Goal: Navigation & Orientation: Find specific page/section

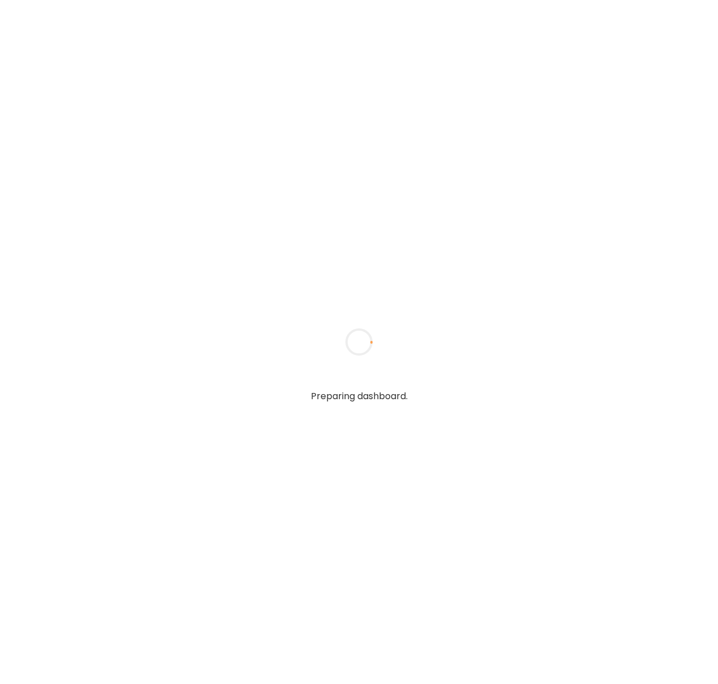
type input "**********"
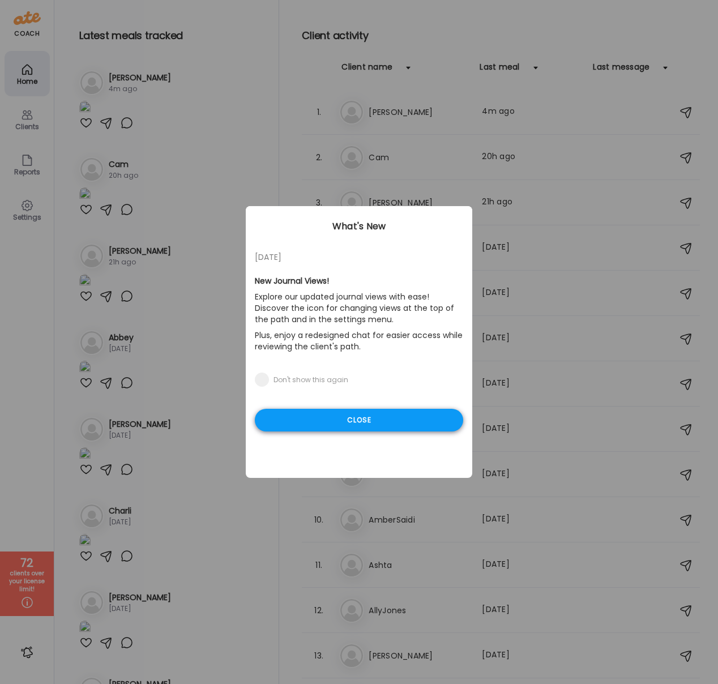
type input "**********"
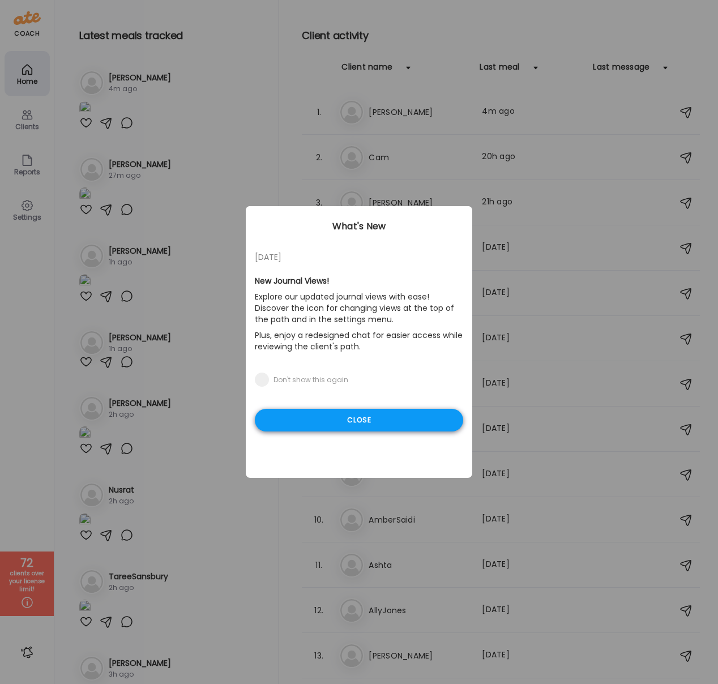
click at [343, 417] on div "Close" at bounding box center [359, 420] width 208 height 23
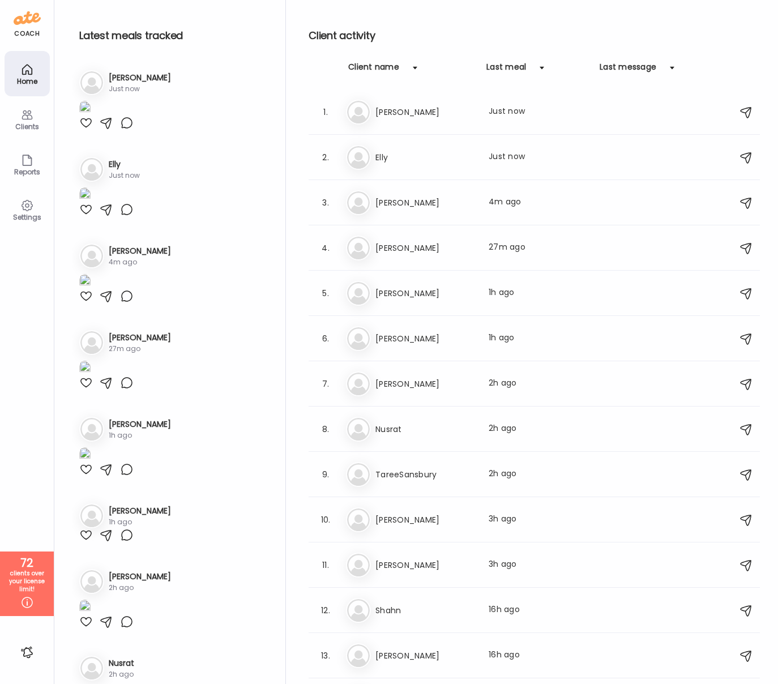
click at [19, 120] on div "Clients" at bounding box center [27, 118] width 45 height 45
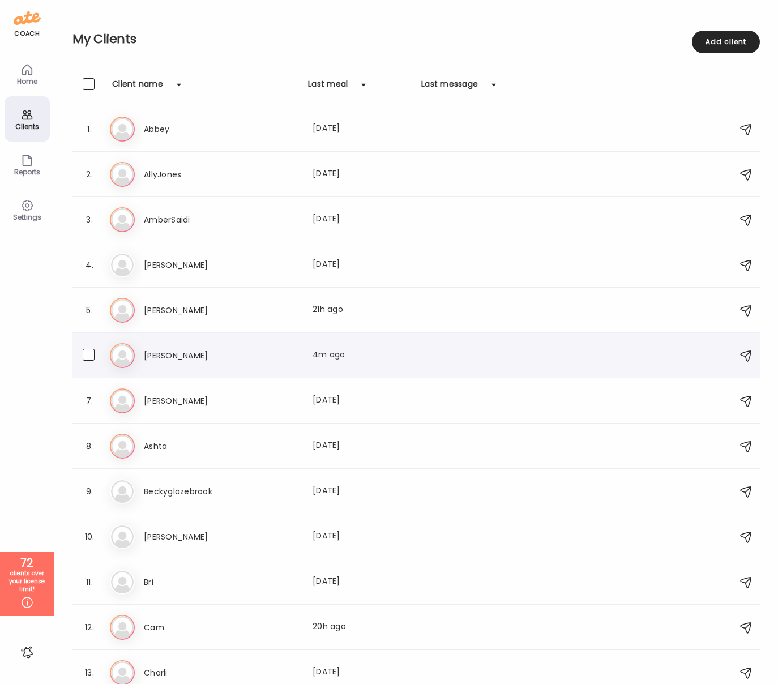
click at [168, 358] on h3 "[PERSON_NAME]" at bounding box center [194, 356] width 100 height 14
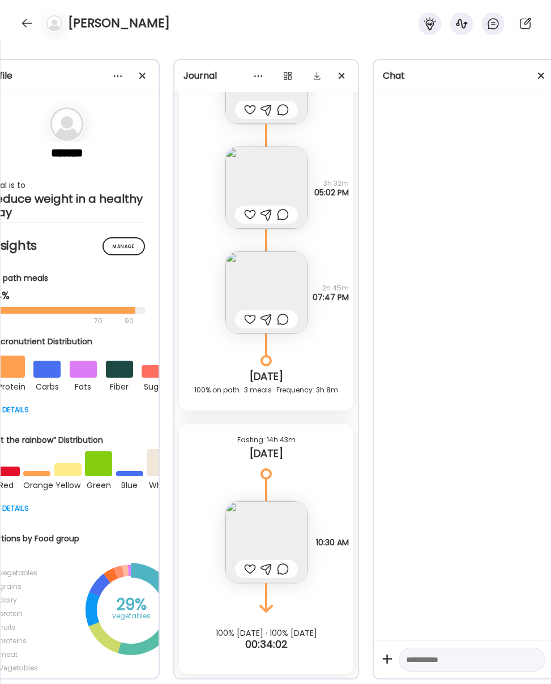
scroll to position [0, 70]
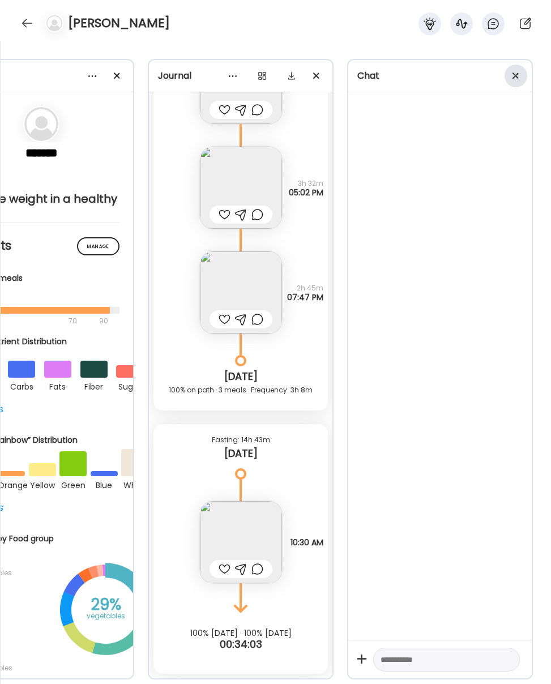
click at [516, 78] on div at bounding box center [516, 76] width 23 height 23
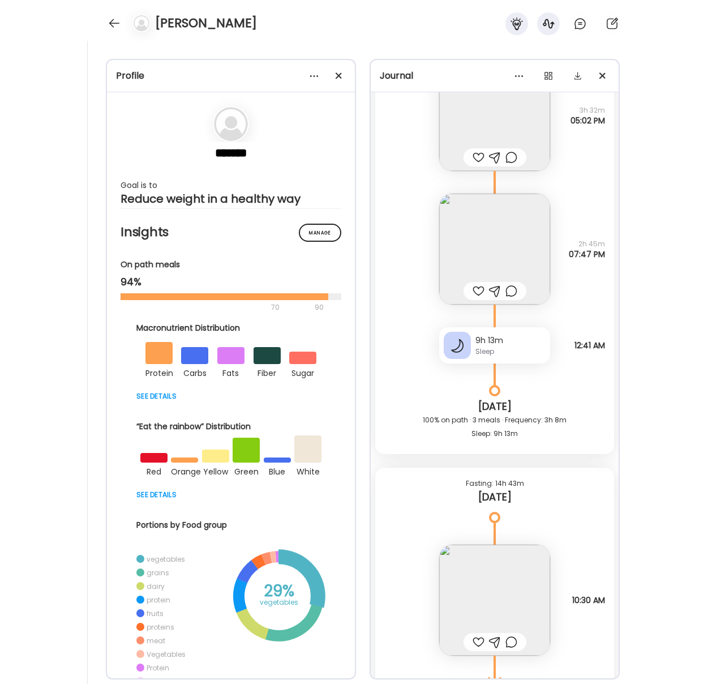
scroll to position [16683, 0]
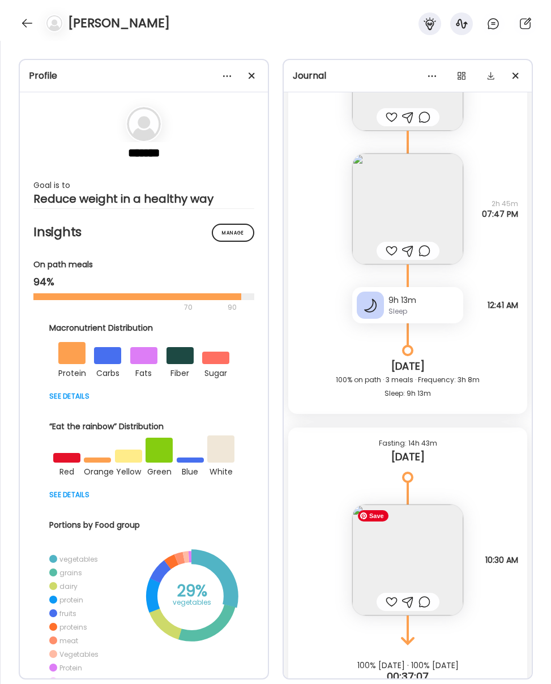
click at [411, 543] on img at bounding box center [407, 560] width 111 height 111
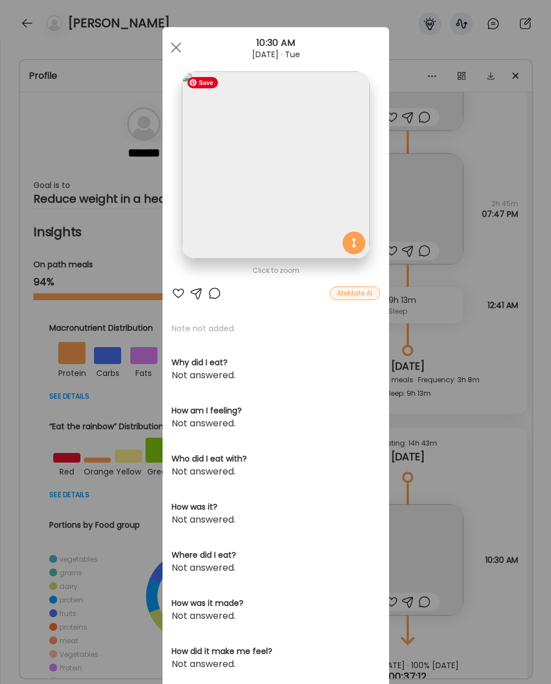
click at [228, 198] on img at bounding box center [275, 164] width 187 height 187
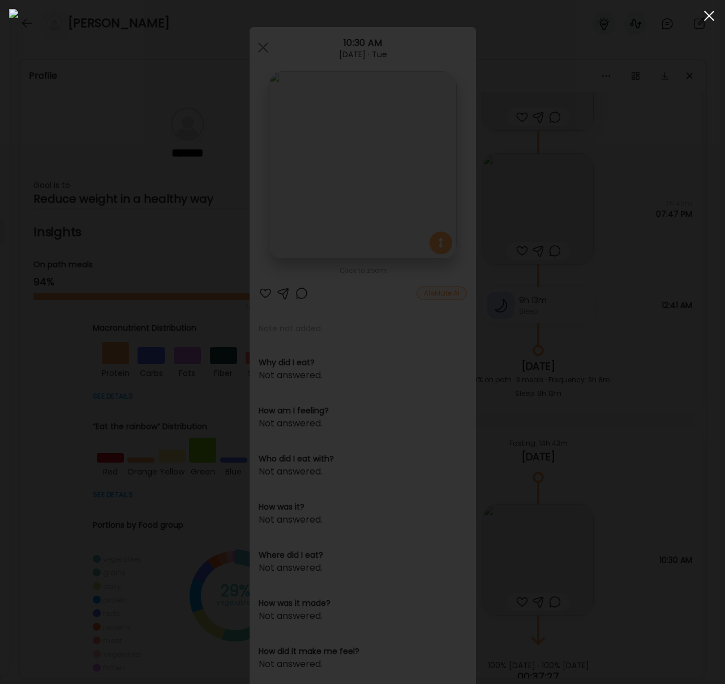
click at [711, 16] on span at bounding box center [709, 16] width 10 height 10
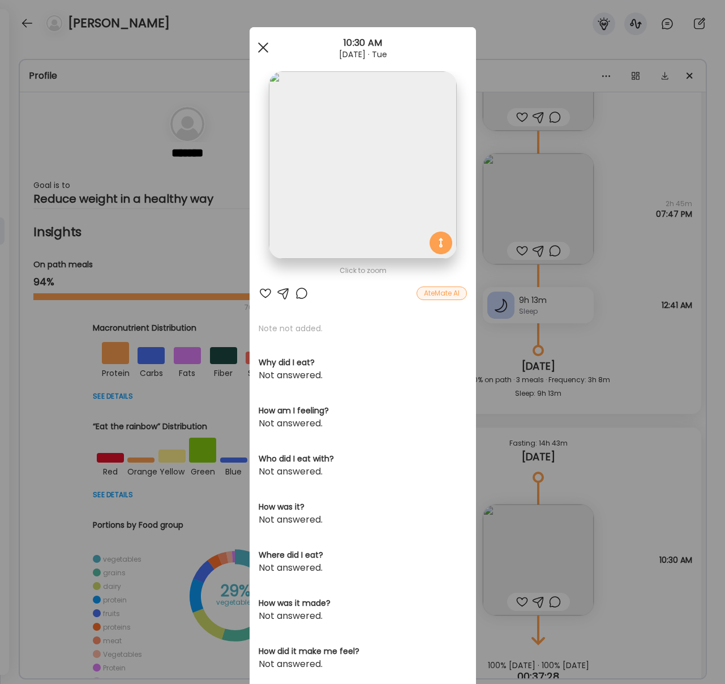
click at [264, 45] on span at bounding box center [263, 47] width 10 height 10
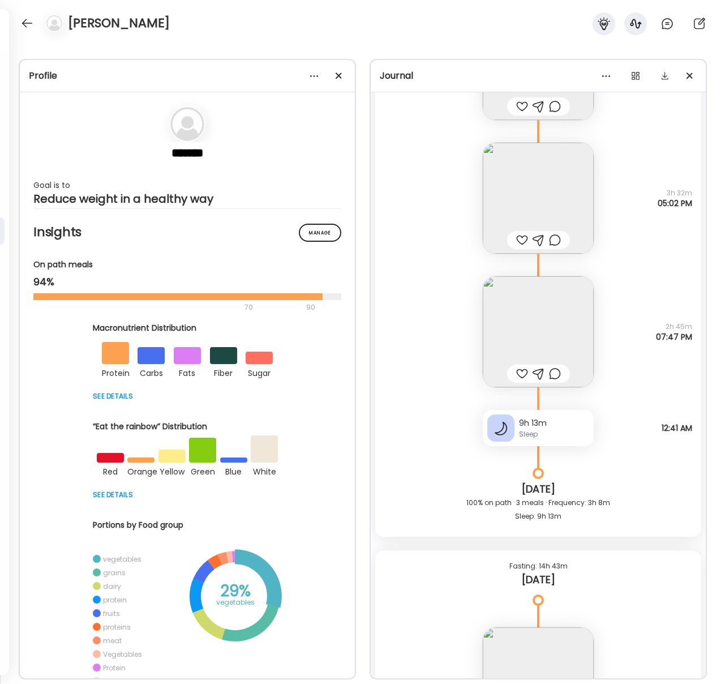
scroll to position [16435, 0]
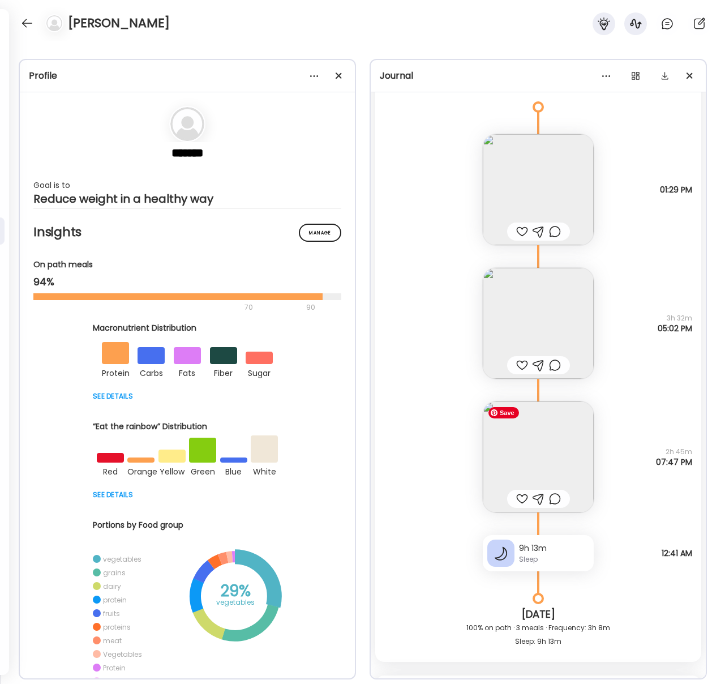
click at [535, 471] on img at bounding box center [538, 456] width 111 height 111
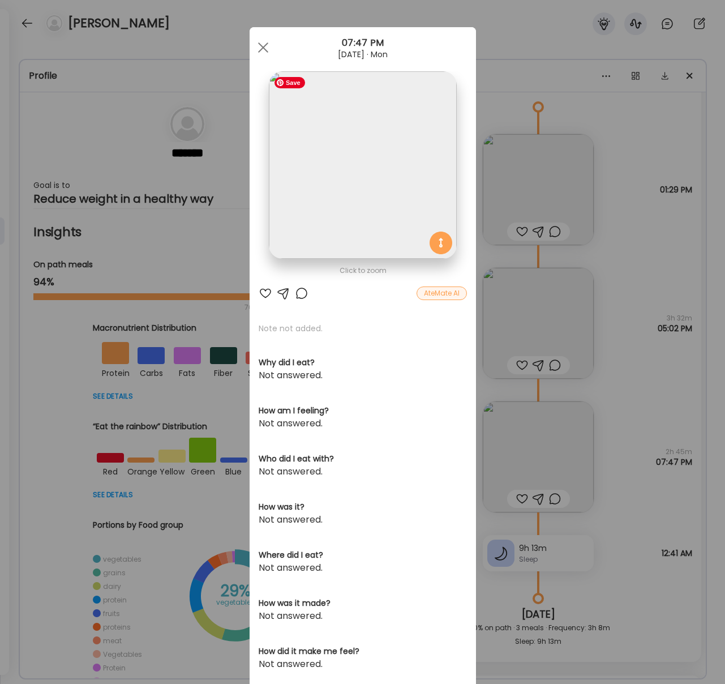
click at [333, 176] on img at bounding box center [362, 164] width 187 height 187
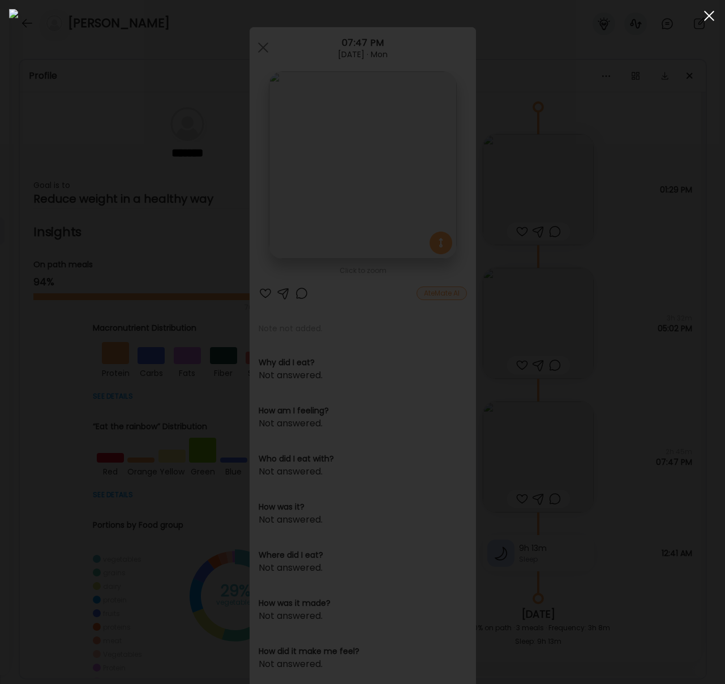
click at [709, 18] on div at bounding box center [709, 16] width 23 height 23
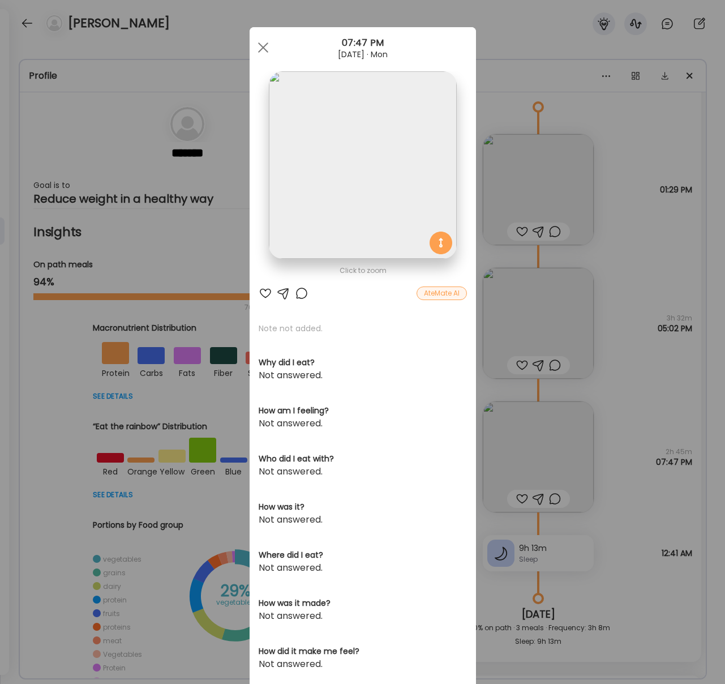
click at [262, 49] on div at bounding box center [263, 47] width 23 height 23
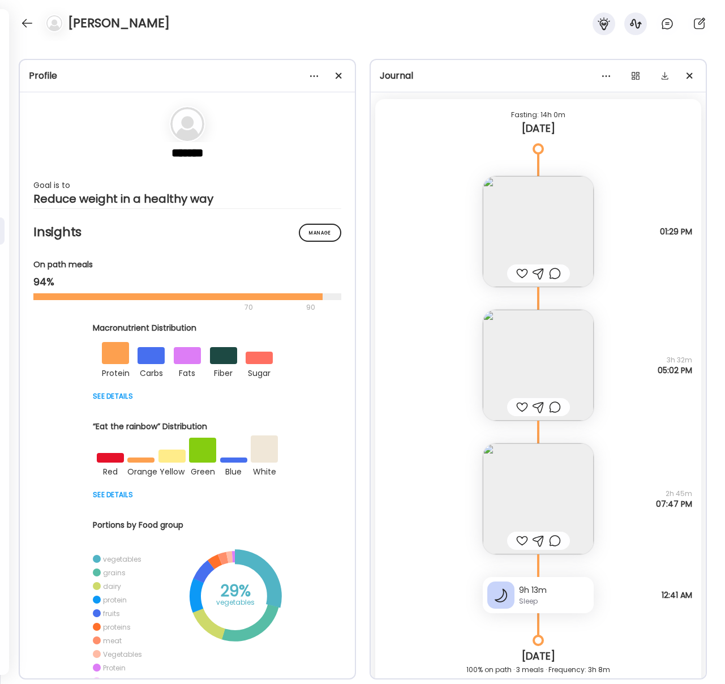
scroll to position [16388, 0]
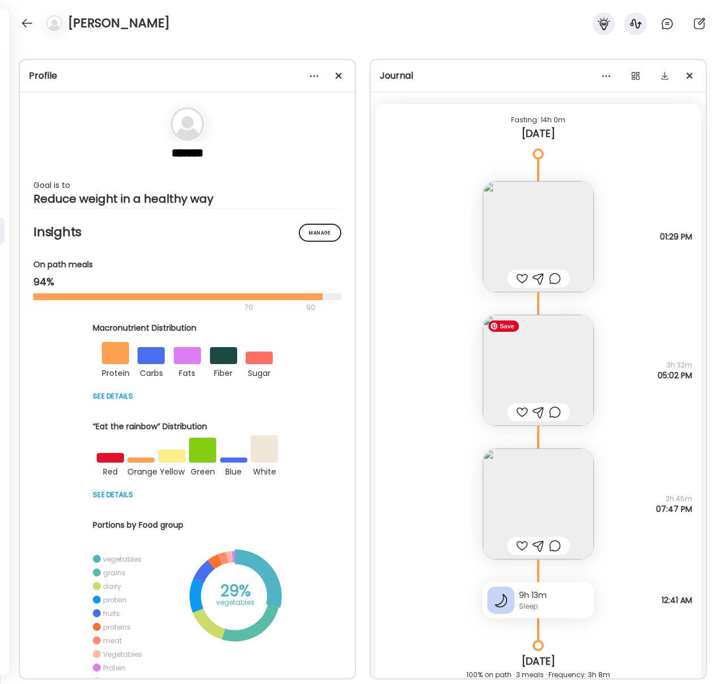
click at [538, 376] on img at bounding box center [538, 370] width 111 height 111
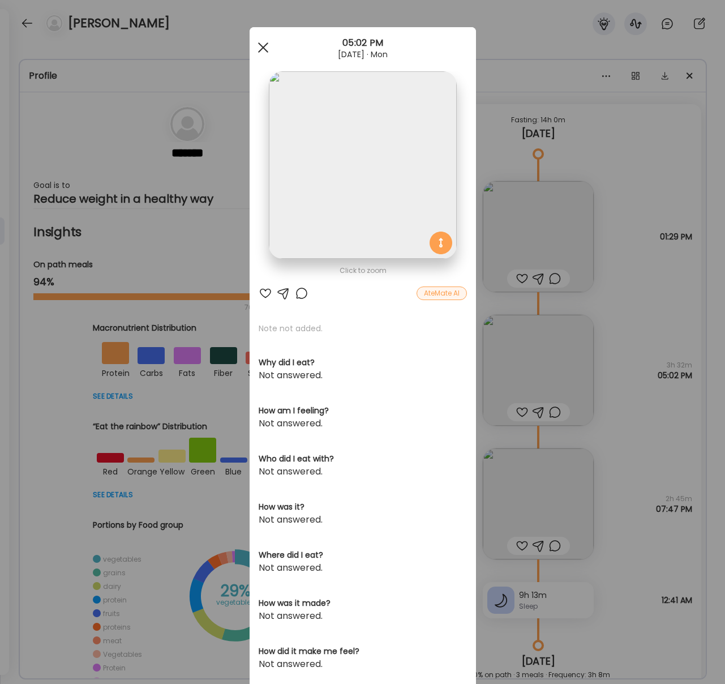
click at [264, 44] on div at bounding box center [263, 47] width 23 height 23
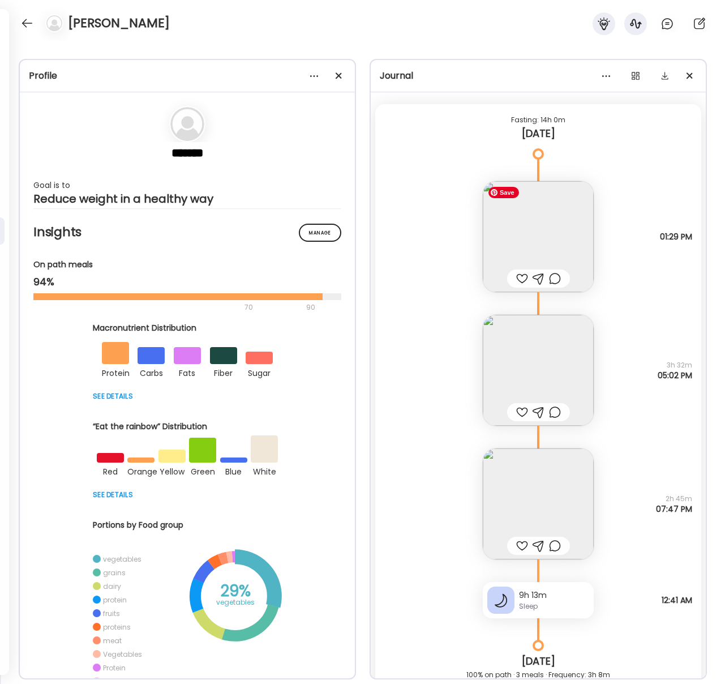
click at [546, 245] on img at bounding box center [538, 236] width 111 height 111
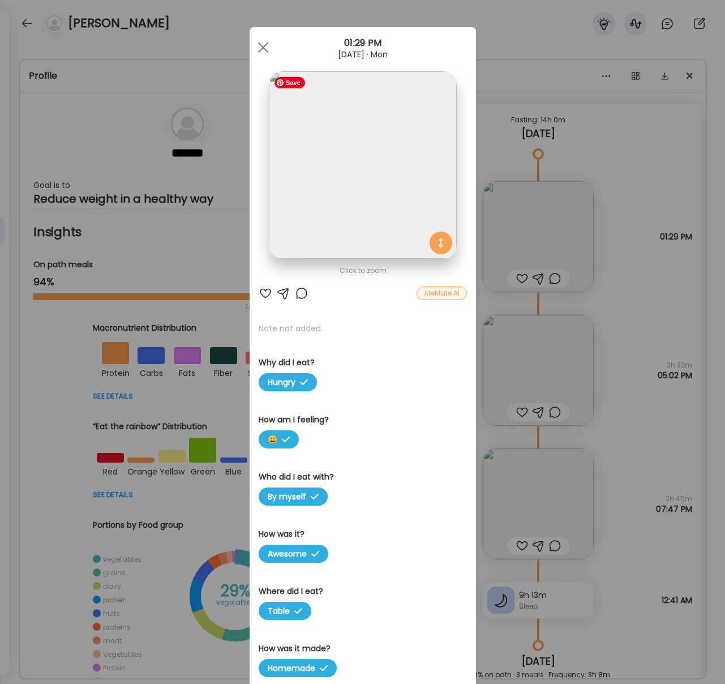
click at [343, 176] on img at bounding box center [362, 164] width 187 height 187
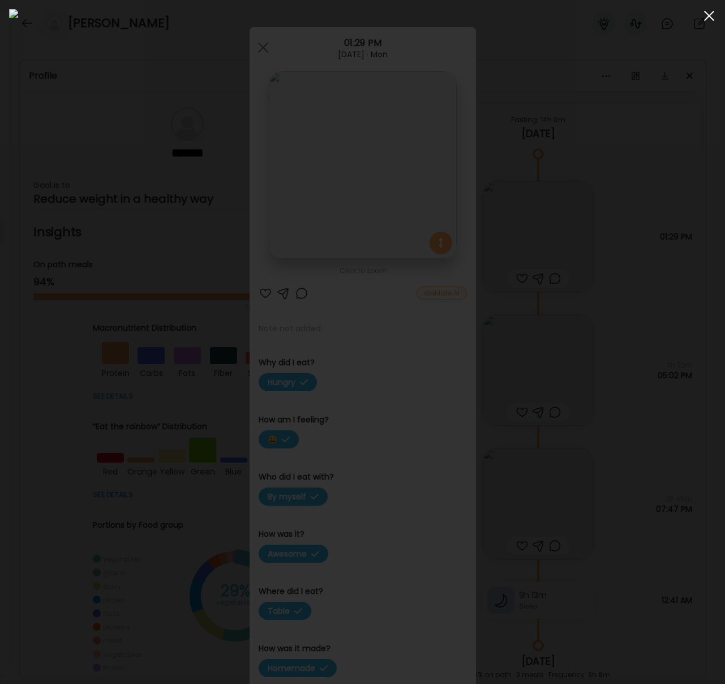
click at [710, 18] on div at bounding box center [709, 16] width 23 height 23
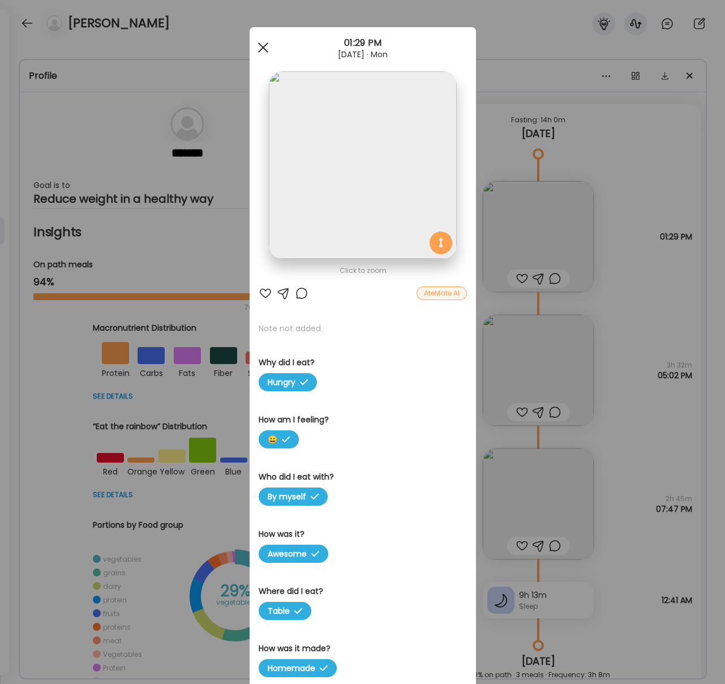
click at [263, 46] on span at bounding box center [263, 47] width 10 height 10
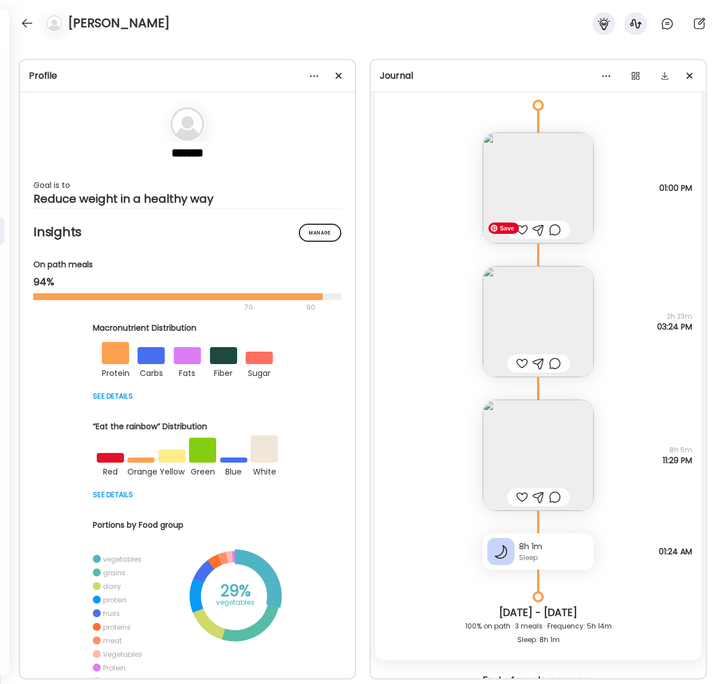
scroll to position [15642, 0]
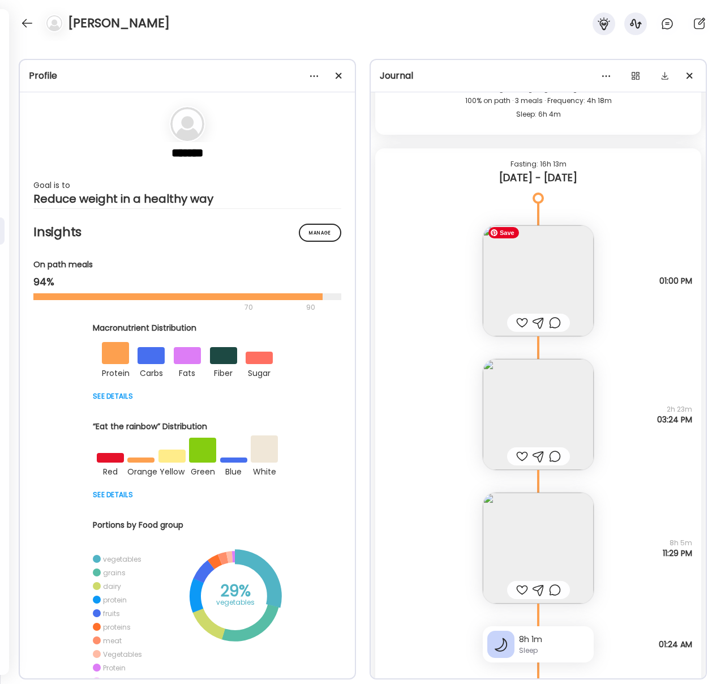
click at [534, 288] on img at bounding box center [538, 280] width 111 height 111
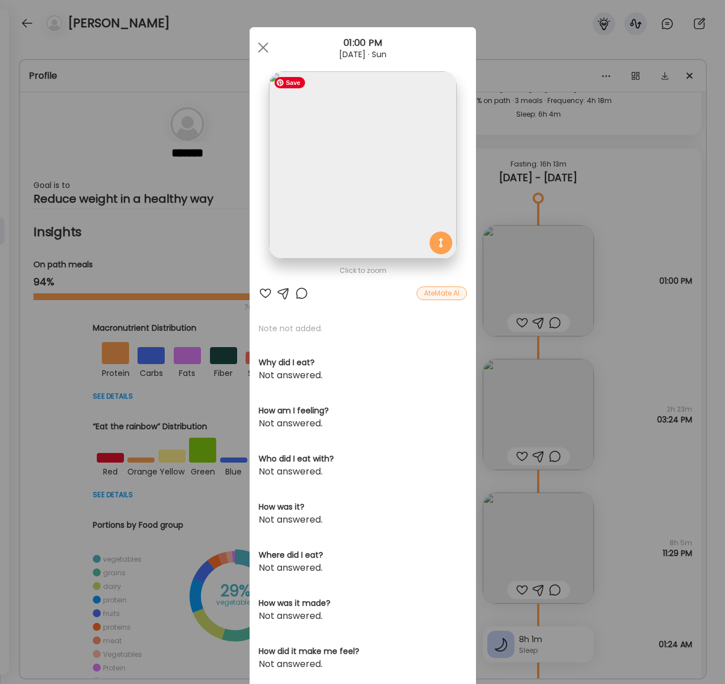
click at [381, 176] on img at bounding box center [362, 164] width 187 height 187
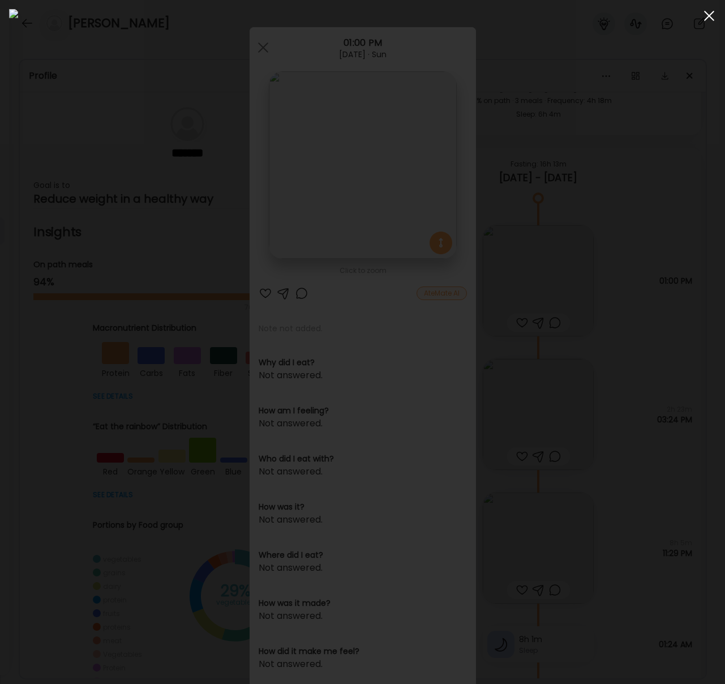
click at [707, 16] on div at bounding box center [709, 16] width 23 height 23
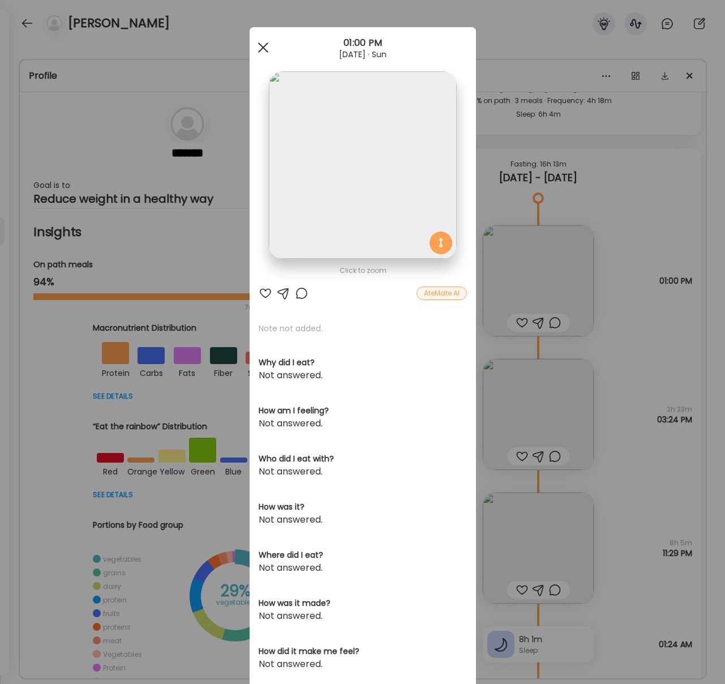
click at [261, 49] on span at bounding box center [263, 47] width 10 height 10
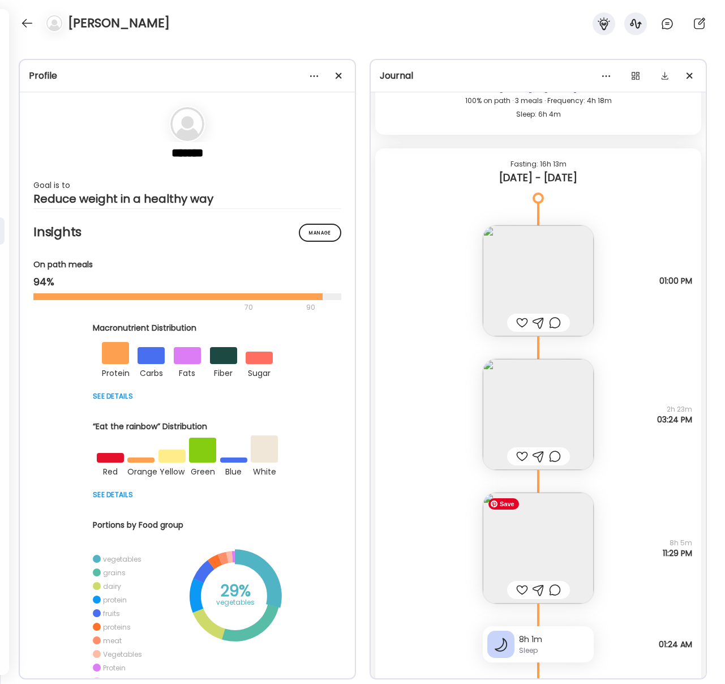
click at [533, 555] on img at bounding box center [538, 548] width 111 height 111
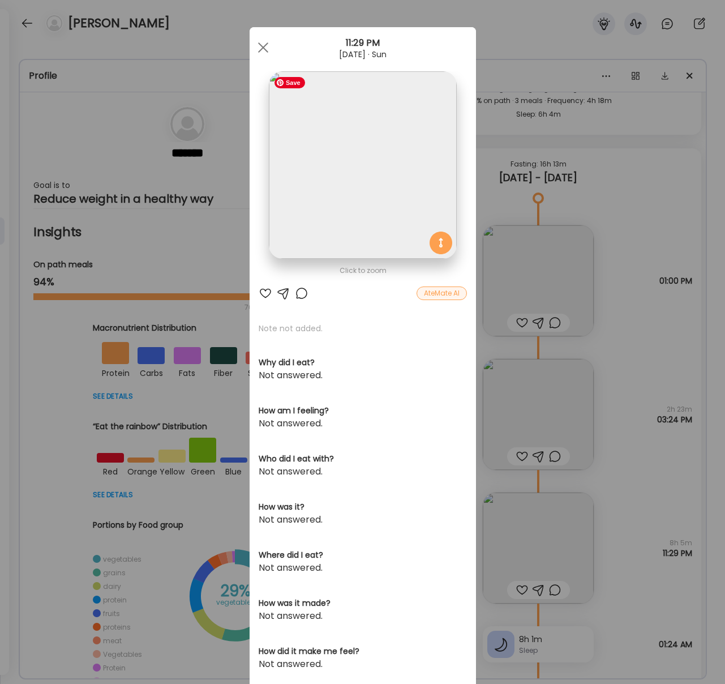
click at [328, 183] on img at bounding box center [362, 164] width 187 height 187
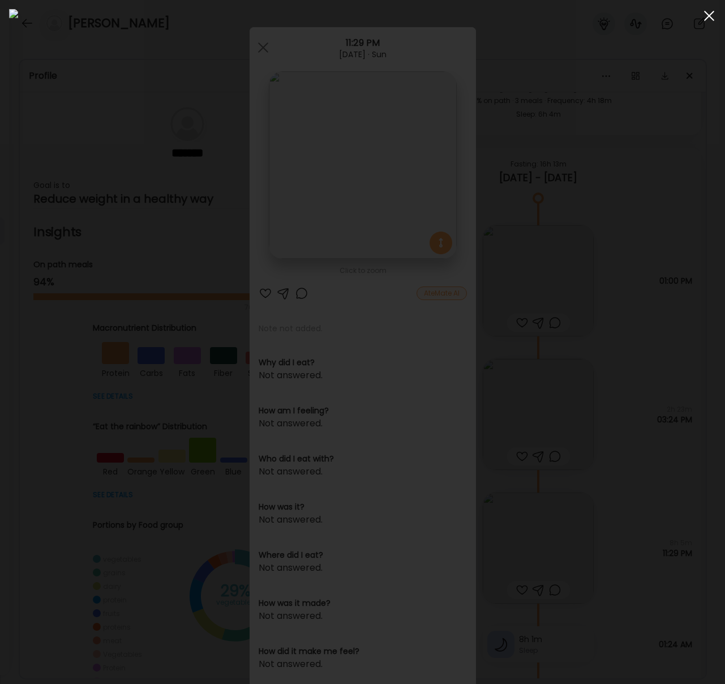
click at [707, 17] on span at bounding box center [709, 16] width 10 height 10
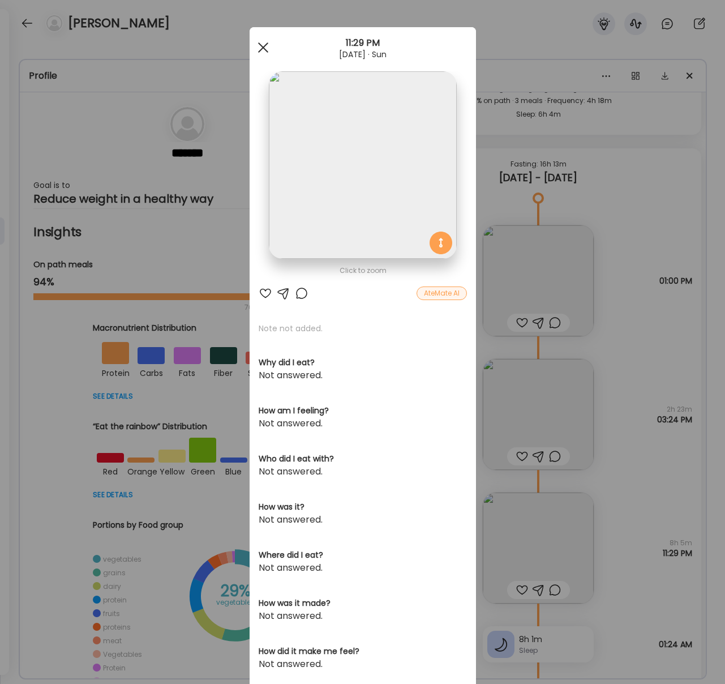
click at [260, 50] on span at bounding box center [263, 47] width 10 height 10
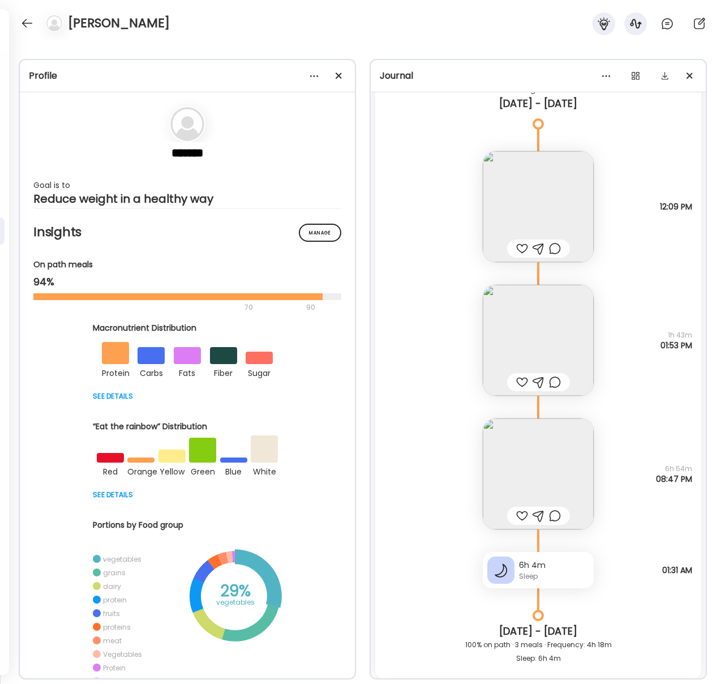
scroll to position [15093, 0]
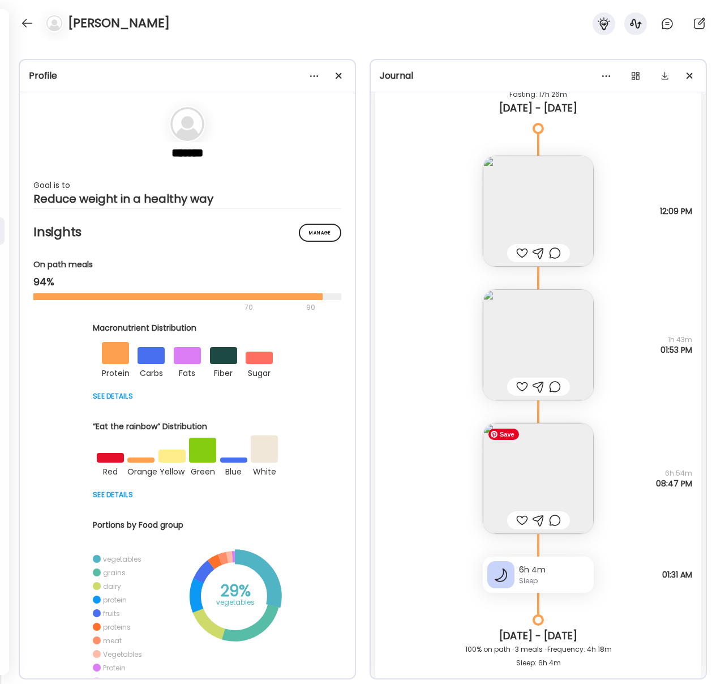
click at [525, 471] on img at bounding box center [538, 478] width 111 height 111
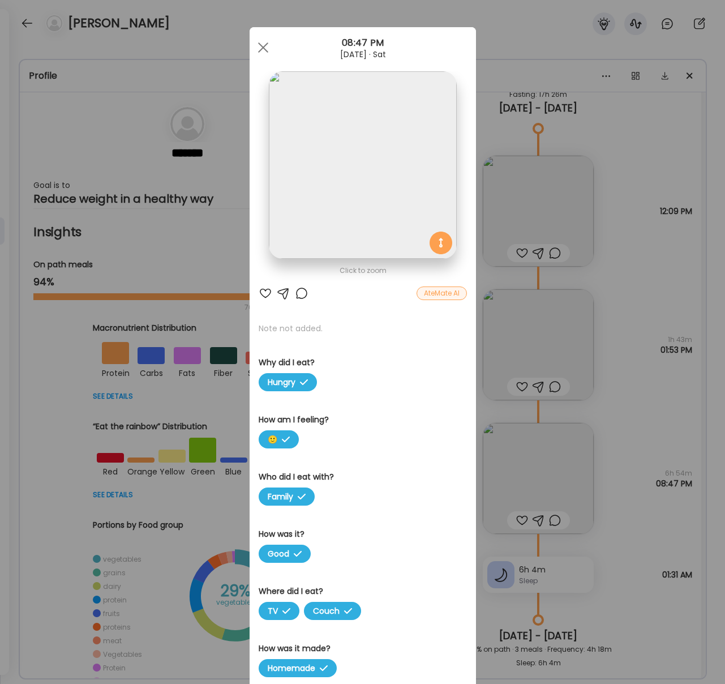
click at [382, 139] on img at bounding box center [362, 164] width 187 height 187
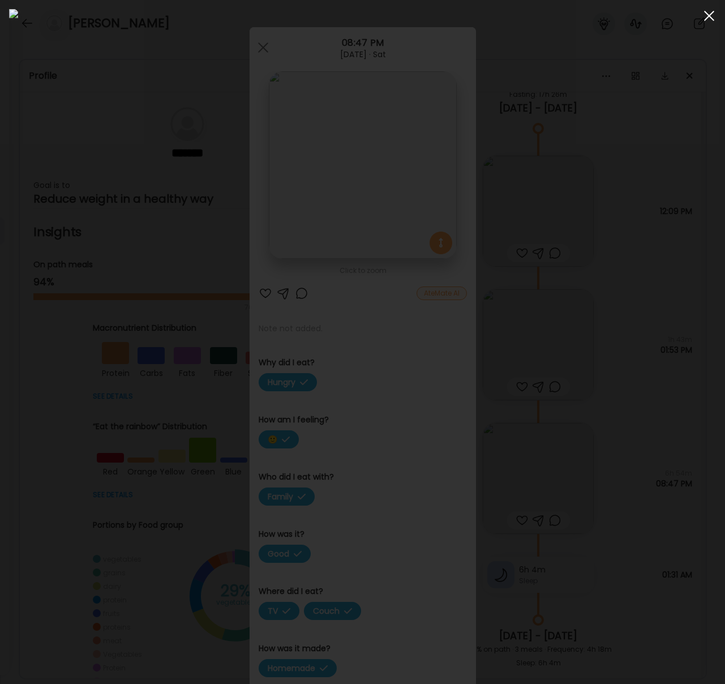
click at [708, 14] on span at bounding box center [709, 16] width 10 height 10
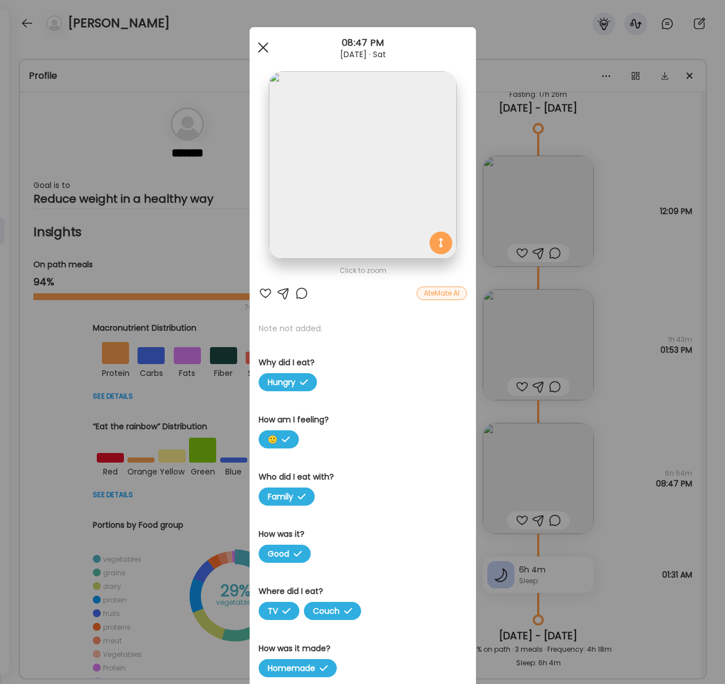
click at [264, 47] on span at bounding box center [263, 47] width 10 height 10
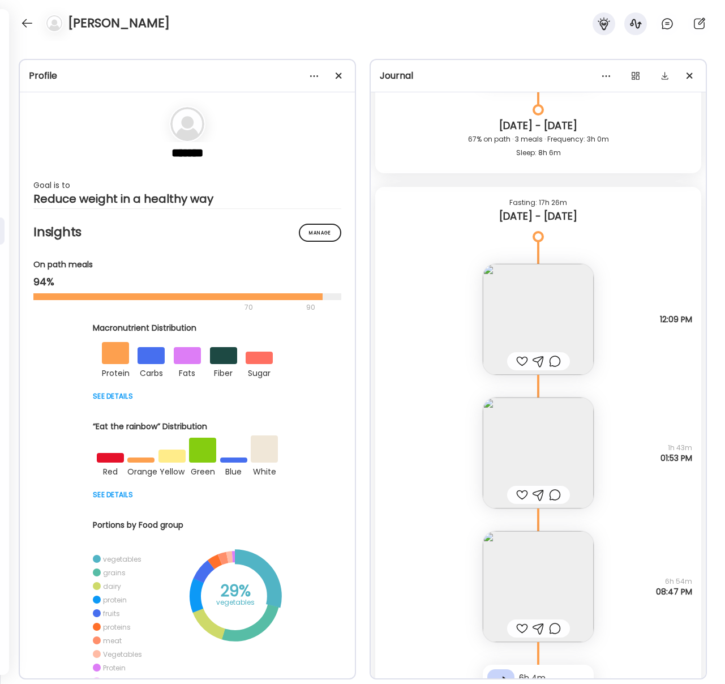
scroll to position [14982, 0]
click at [524, 449] on img at bounding box center [538, 455] width 111 height 111
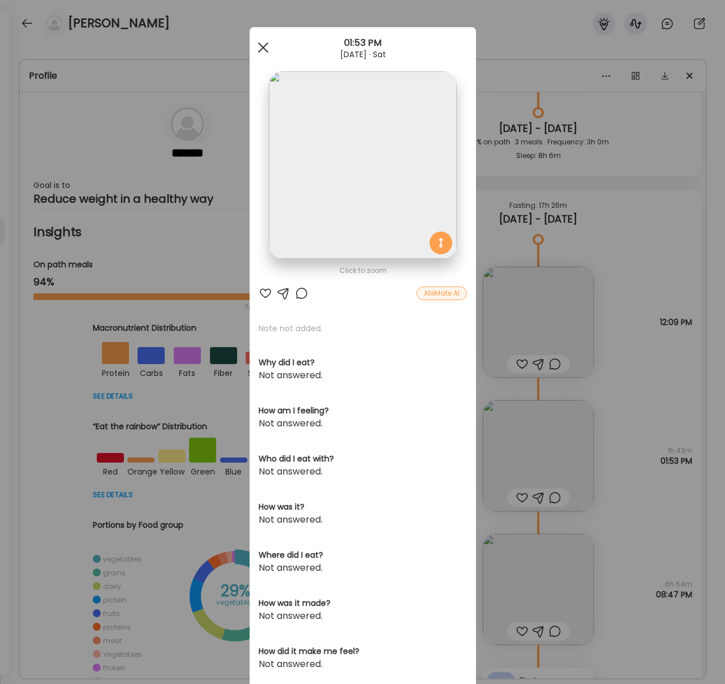
click at [268, 47] on div at bounding box center [263, 47] width 23 height 23
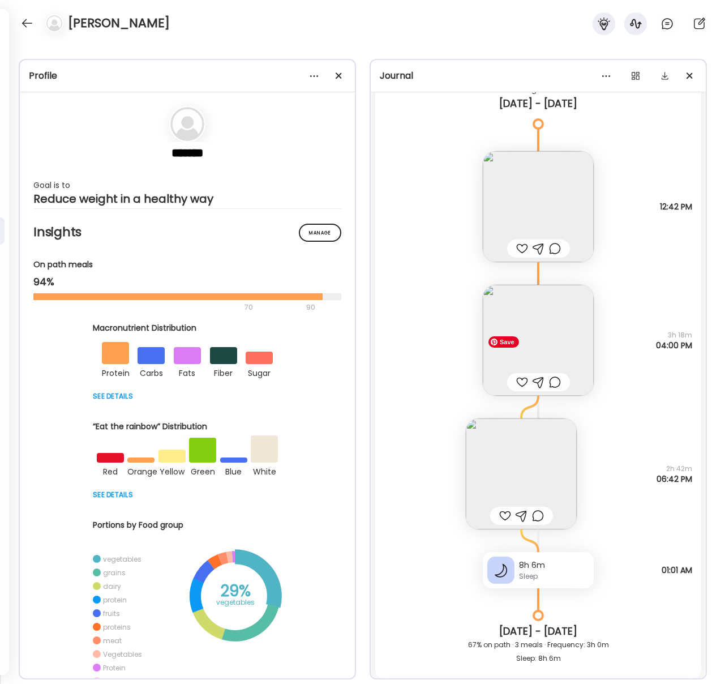
scroll to position [14480, 0]
click at [550, 460] on img at bounding box center [521, 473] width 111 height 111
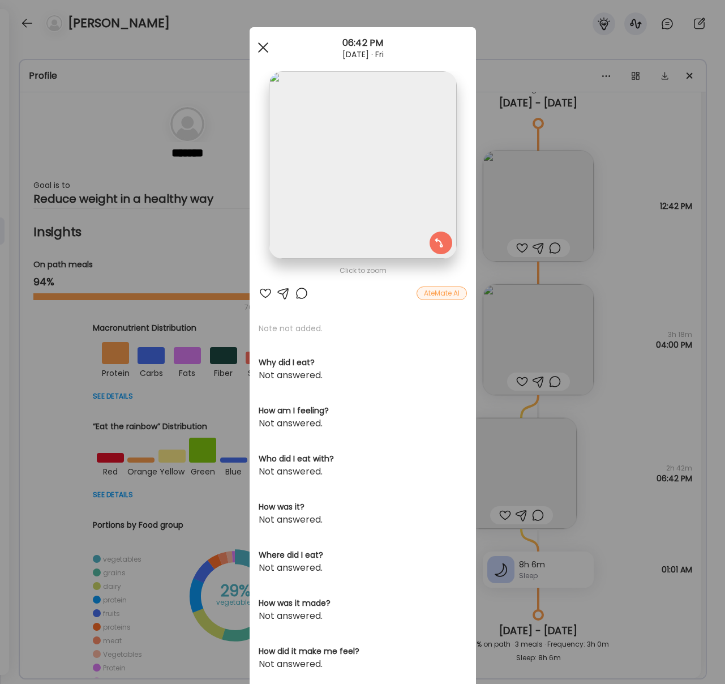
click at [270, 49] on div at bounding box center [263, 47] width 23 height 23
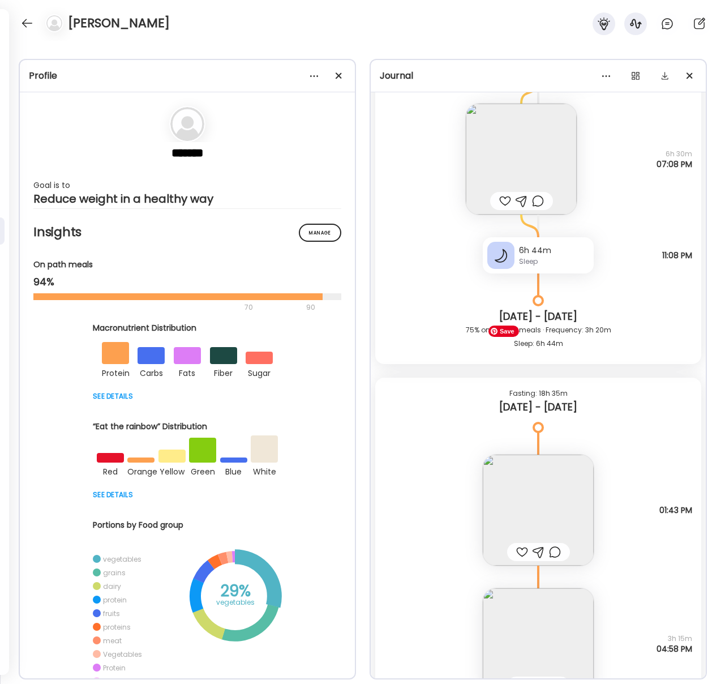
scroll to position [13557, 0]
click at [533, 639] on img at bounding box center [538, 644] width 111 height 111
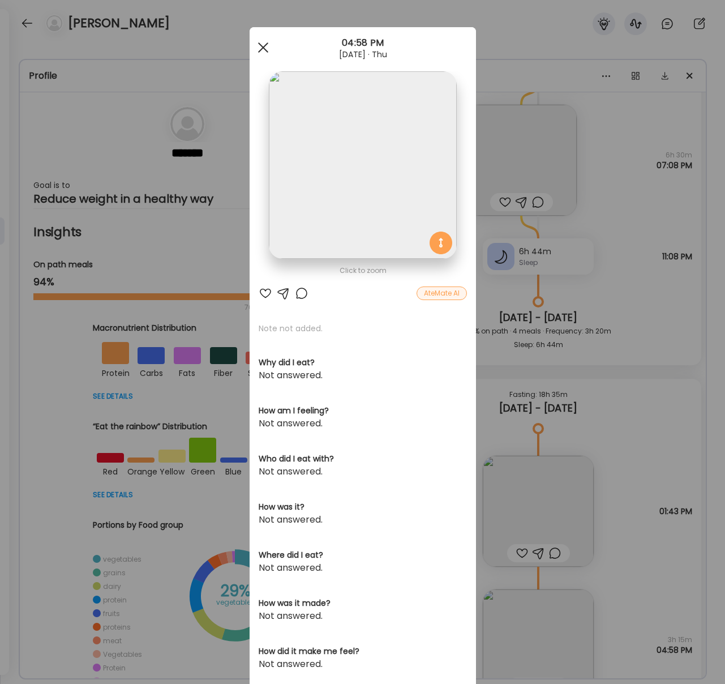
click at [264, 47] on span at bounding box center [263, 47] width 10 height 10
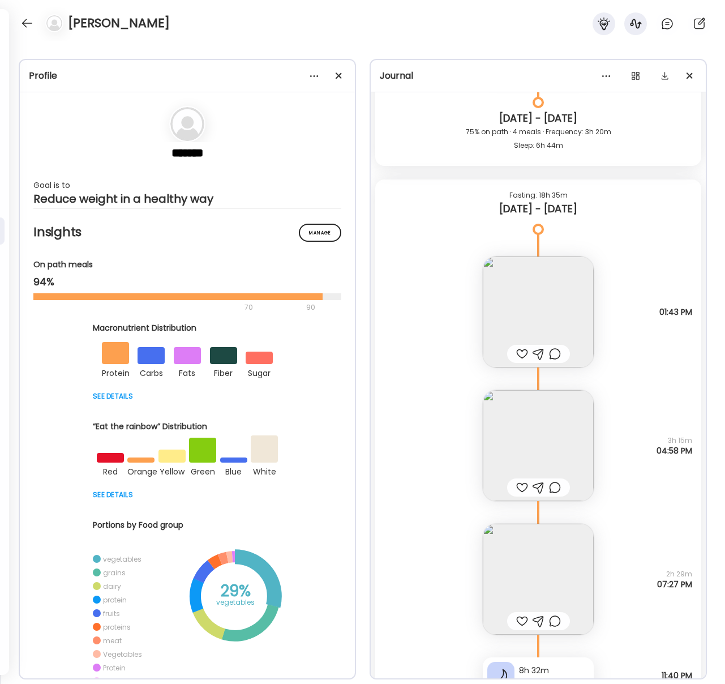
scroll to position [13758, 0]
click at [551, 298] on img at bounding box center [538, 309] width 111 height 111
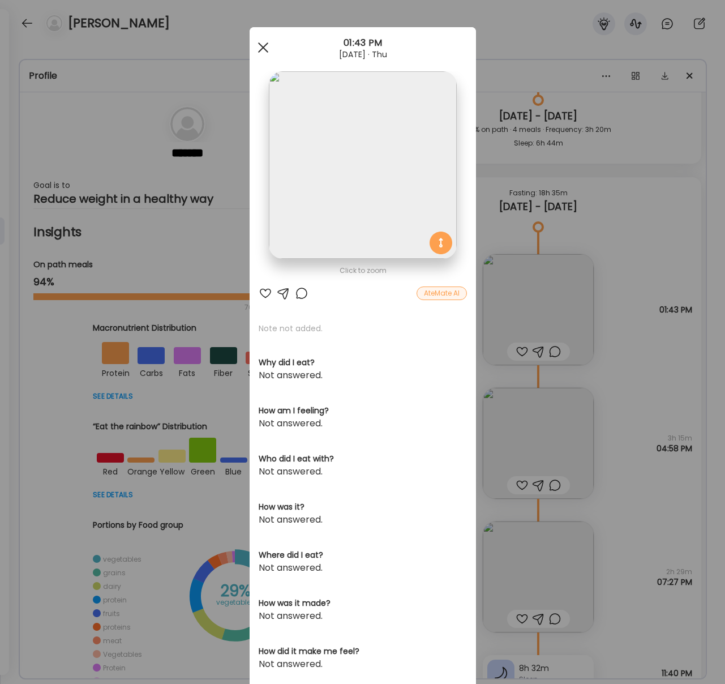
click at [266, 53] on div at bounding box center [263, 47] width 23 height 23
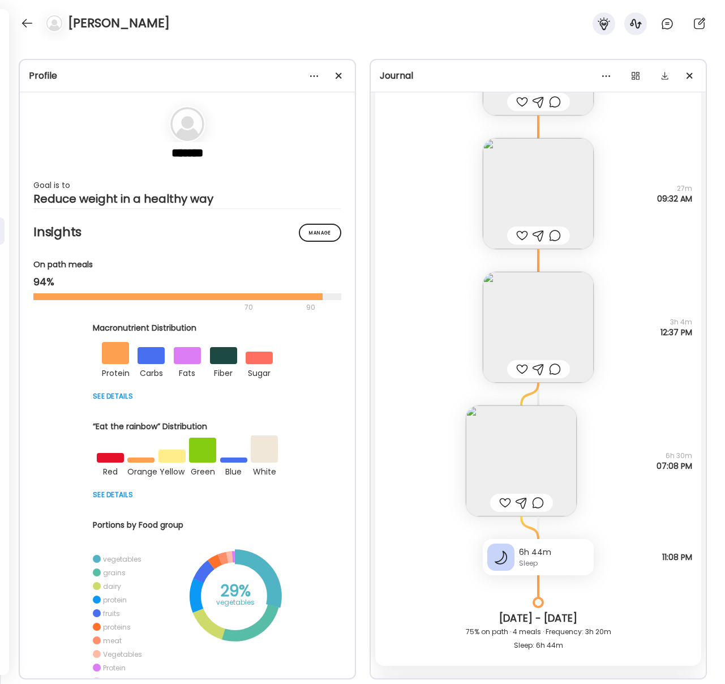
scroll to position [13103, 0]
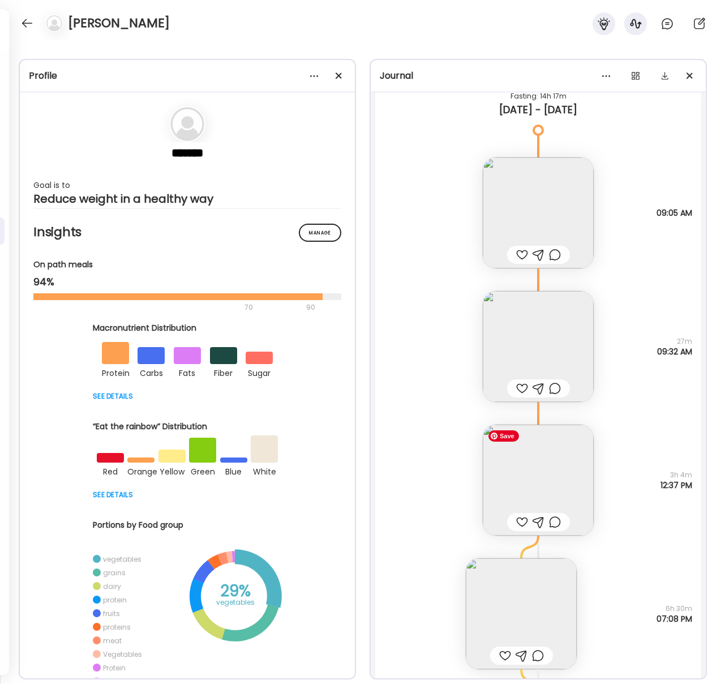
click at [535, 500] on img at bounding box center [538, 480] width 111 height 111
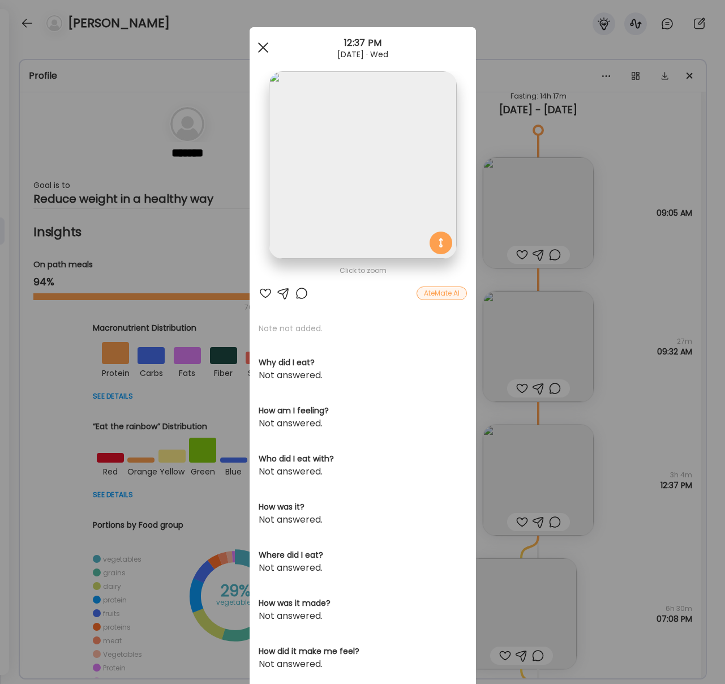
click at [264, 48] on span at bounding box center [263, 47] width 10 height 10
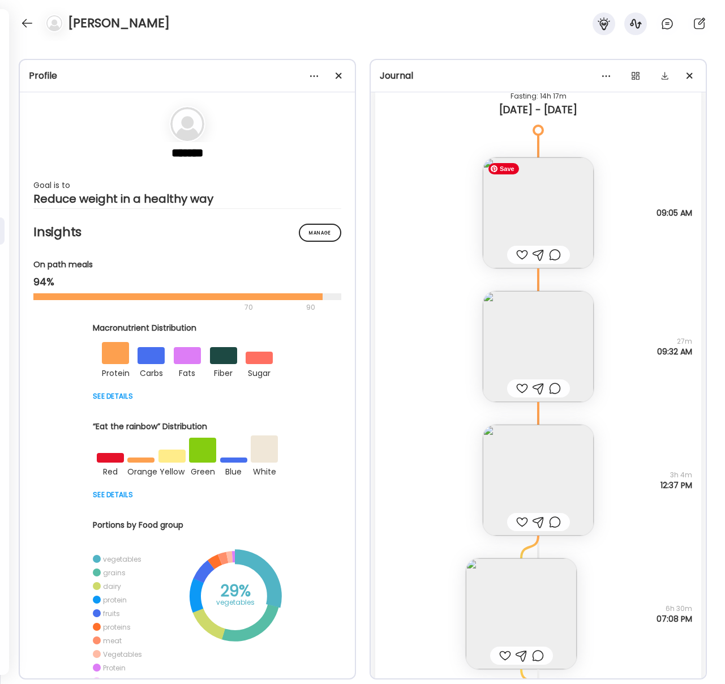
click at [584, 209] on img at bounding box center [538, 212] width 111 height 111
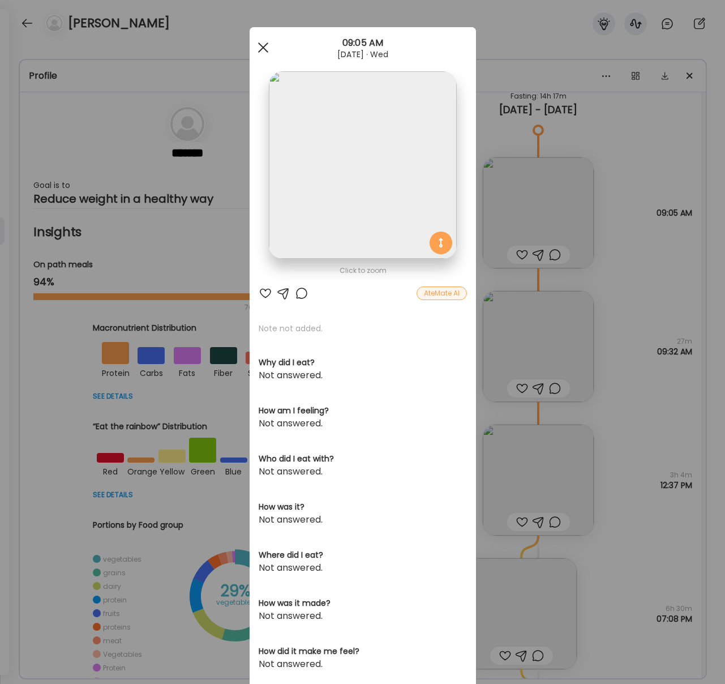
click at [259, 50] on div at bounding box center [263, 47] width 23 height 23
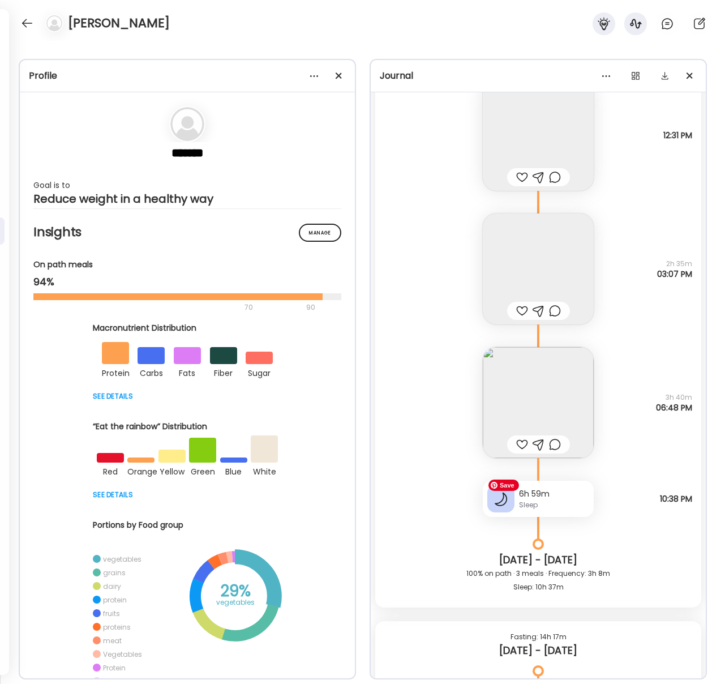
scroll to position [12545, 0]
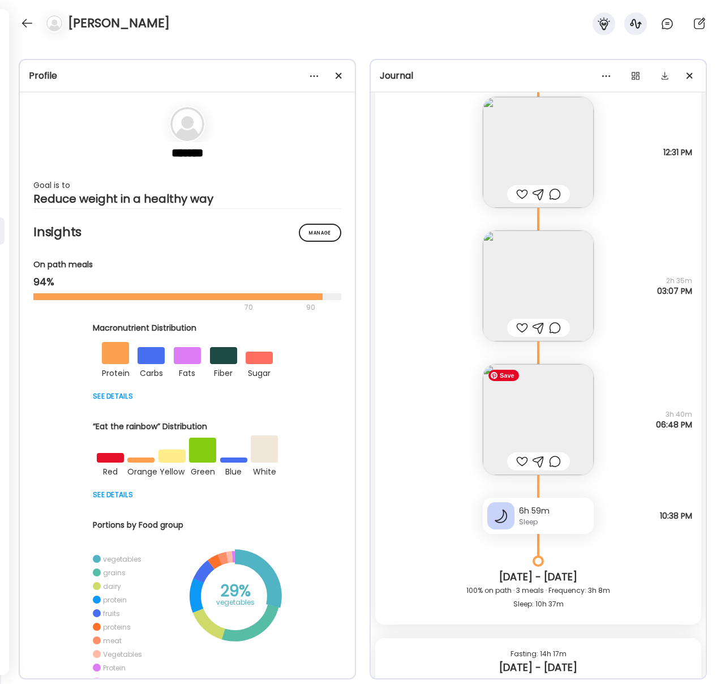
click at [558, 439] on img at bounding box center [538, 419] width 111 height 111
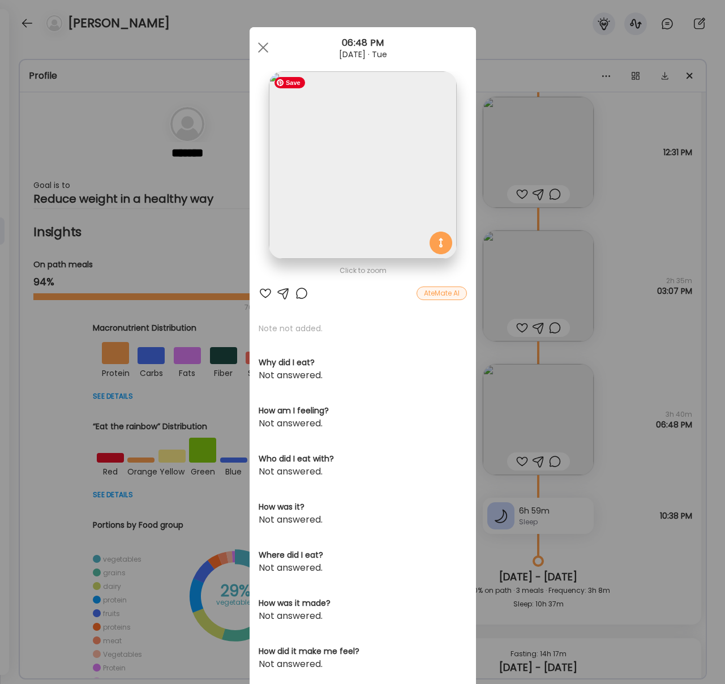
click at [372, 175] on img at bounding box center [362, 164] width 187 height 187
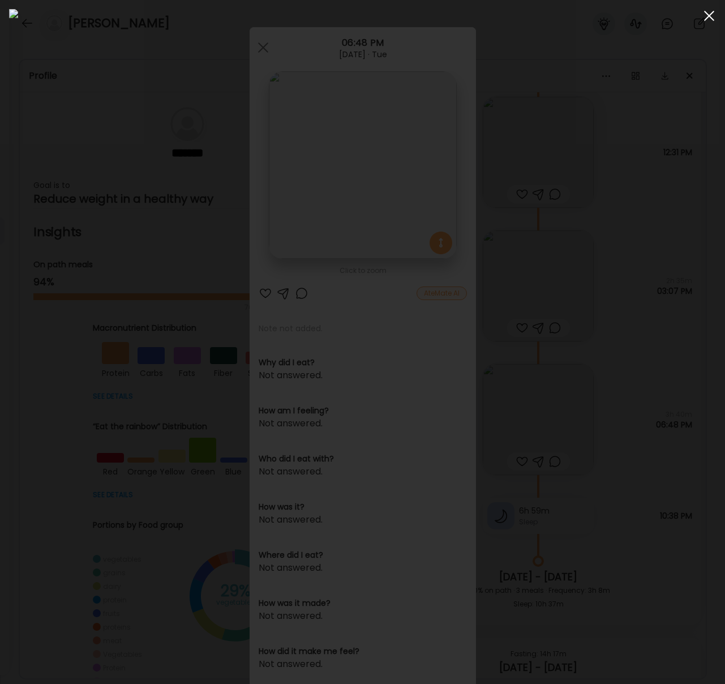
click at [715, 15] on div at bounding box center [709, 16] width 23 height 23
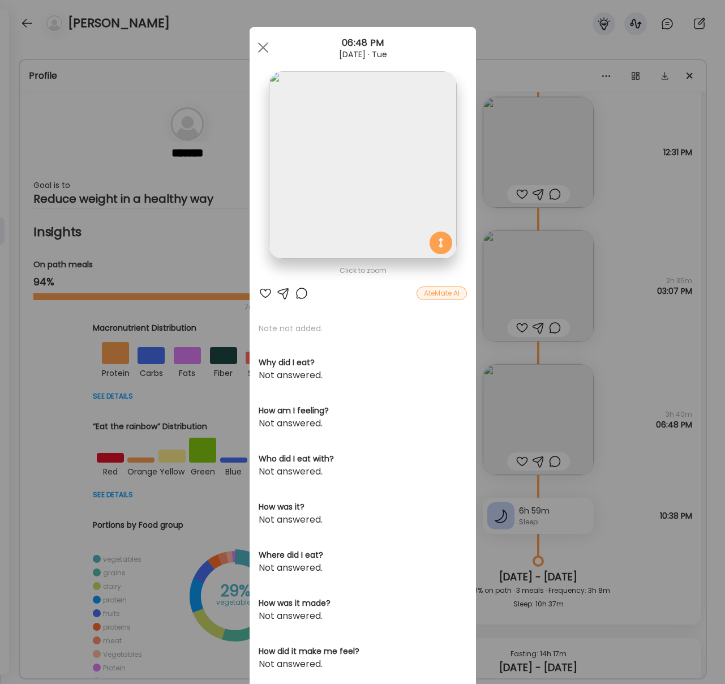
click at [259, 52] on div at bounding box center [263, 47] width 23 height 23
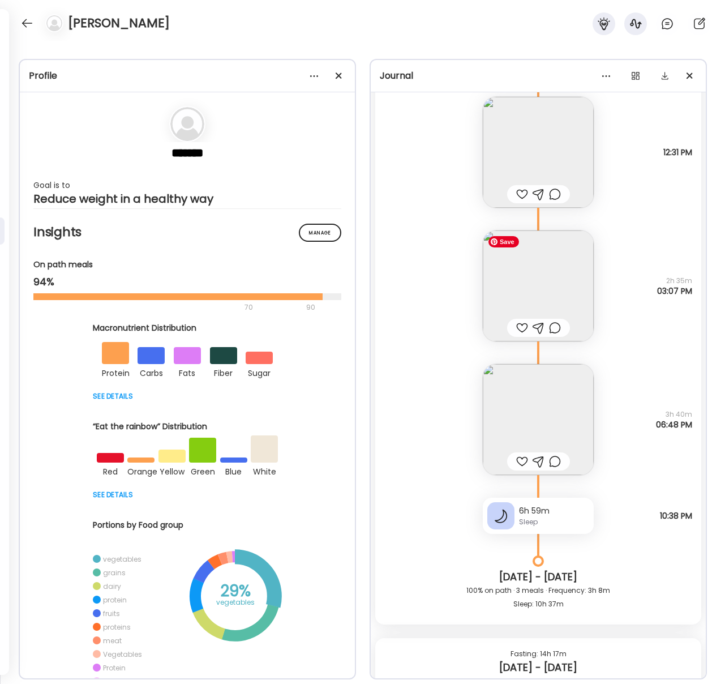
click at [540, 296] on img at bounding box center [538, 285] width 111 height 111
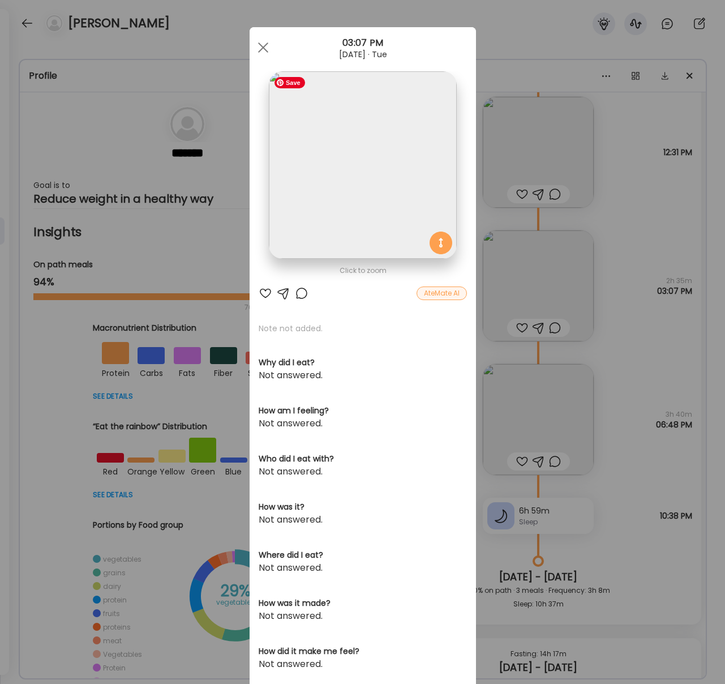
click at [370, 232] on img at bounding box center [362, 164] width 187 height 187
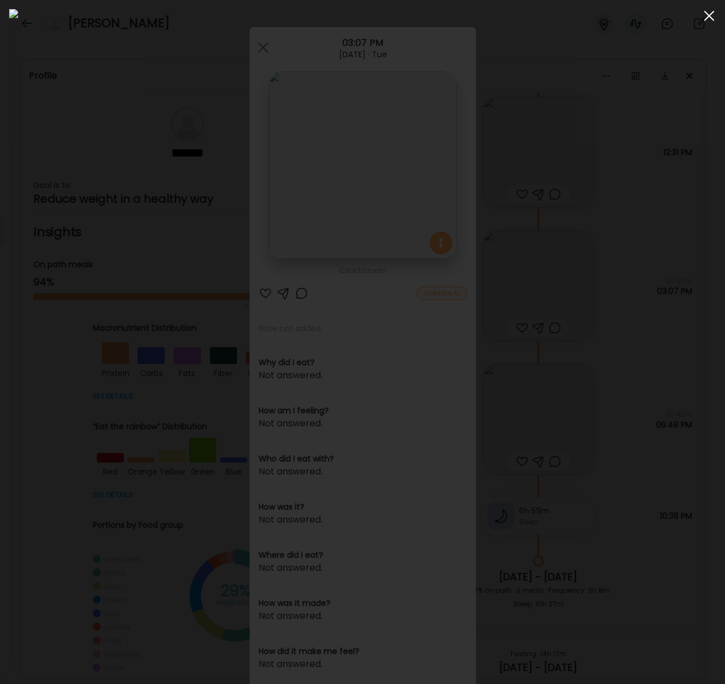
click at [711, 16] on div at bounding box center [709, 16] width 23 height 23
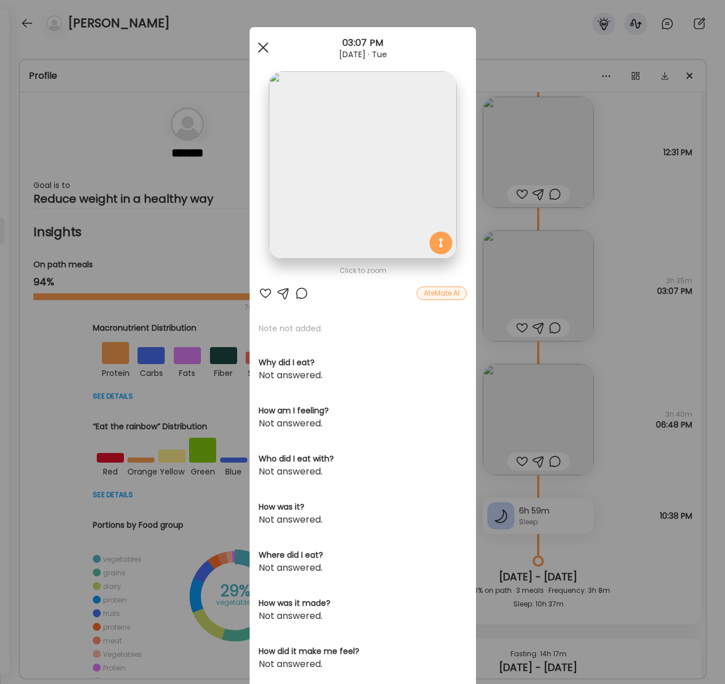
click at [266, 43] on span at bounding box center [263, 47] width 10 height 10
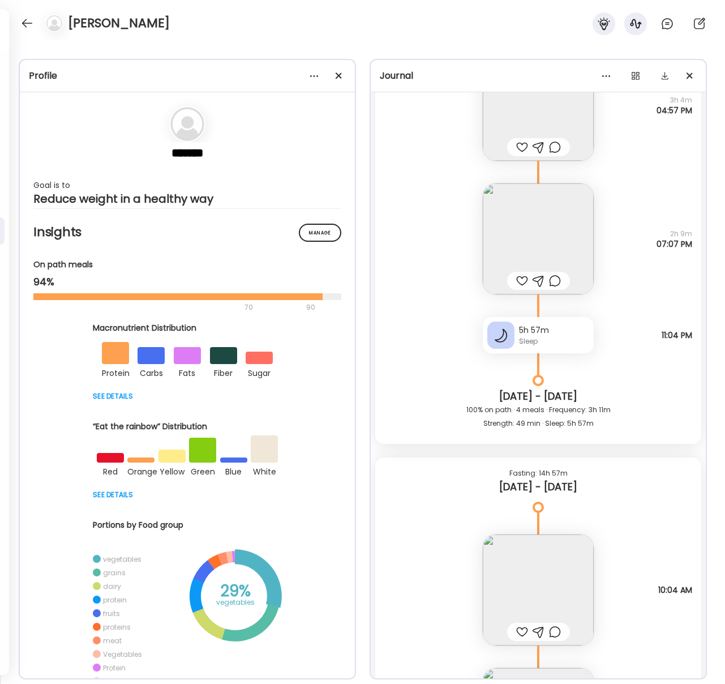
scroll to position [9904, 0]
